Goal: Go to known website: Access a specific website the user already knows

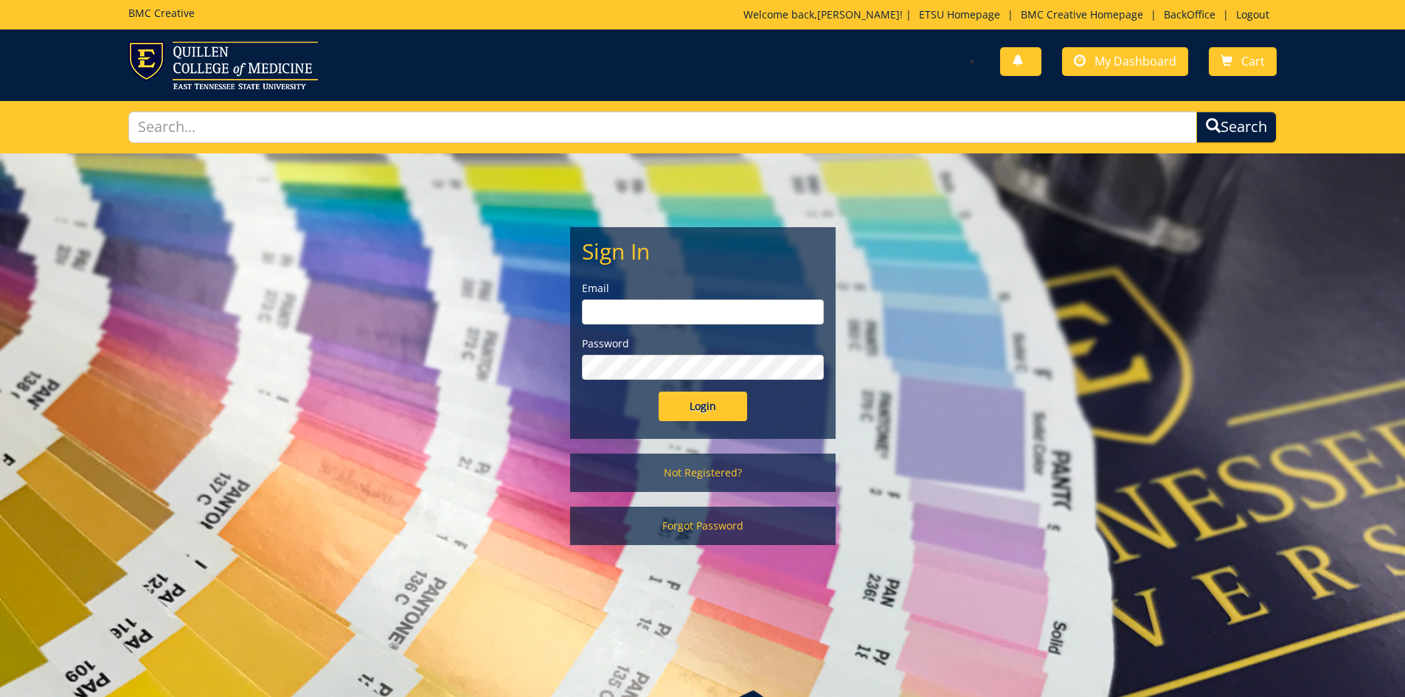
type input "[EMAIL_ADDRESS][DOMAIN_NAME]"
click at [694, 404] on input "Login" at bounding box center [702, 406] width 88 height 29
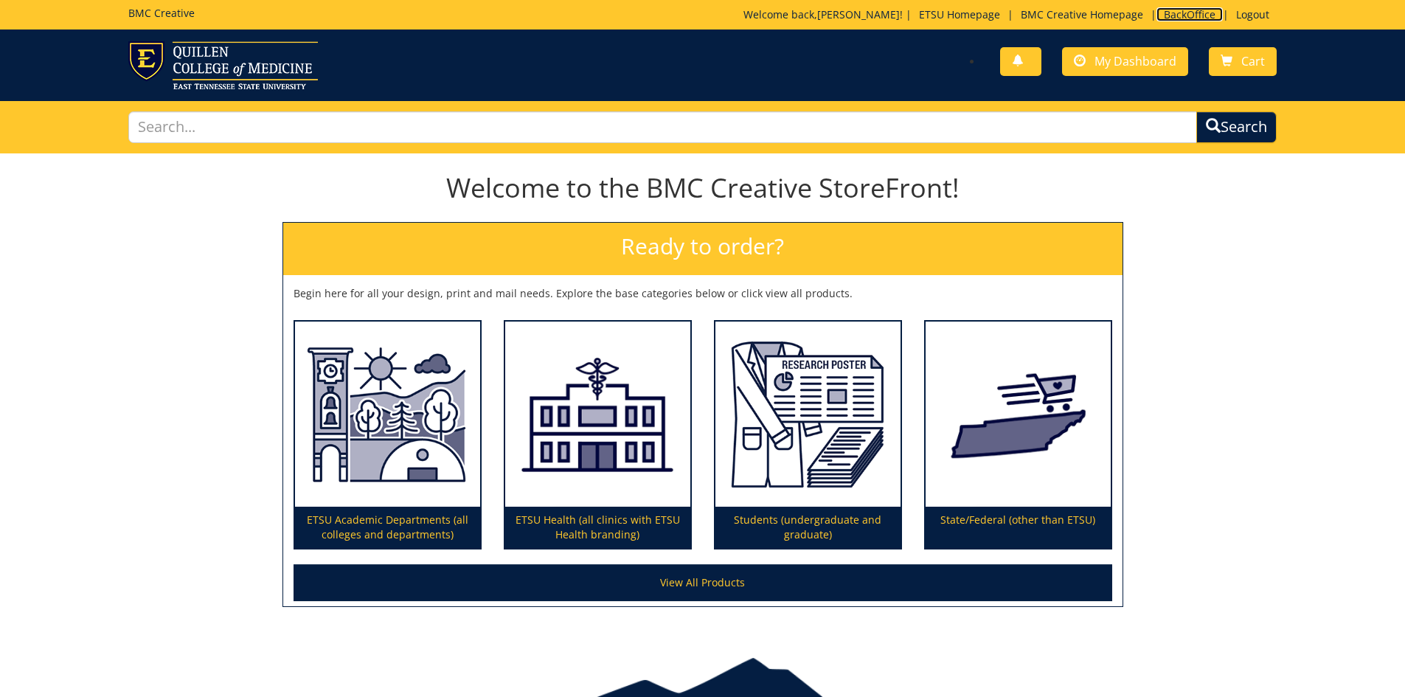
click at [1184, 11] on link "BackOffice" at bounding box center [1189, 14] width 66 height 14
